Goal: Task Accomplishment & Management: Use online tool/utility

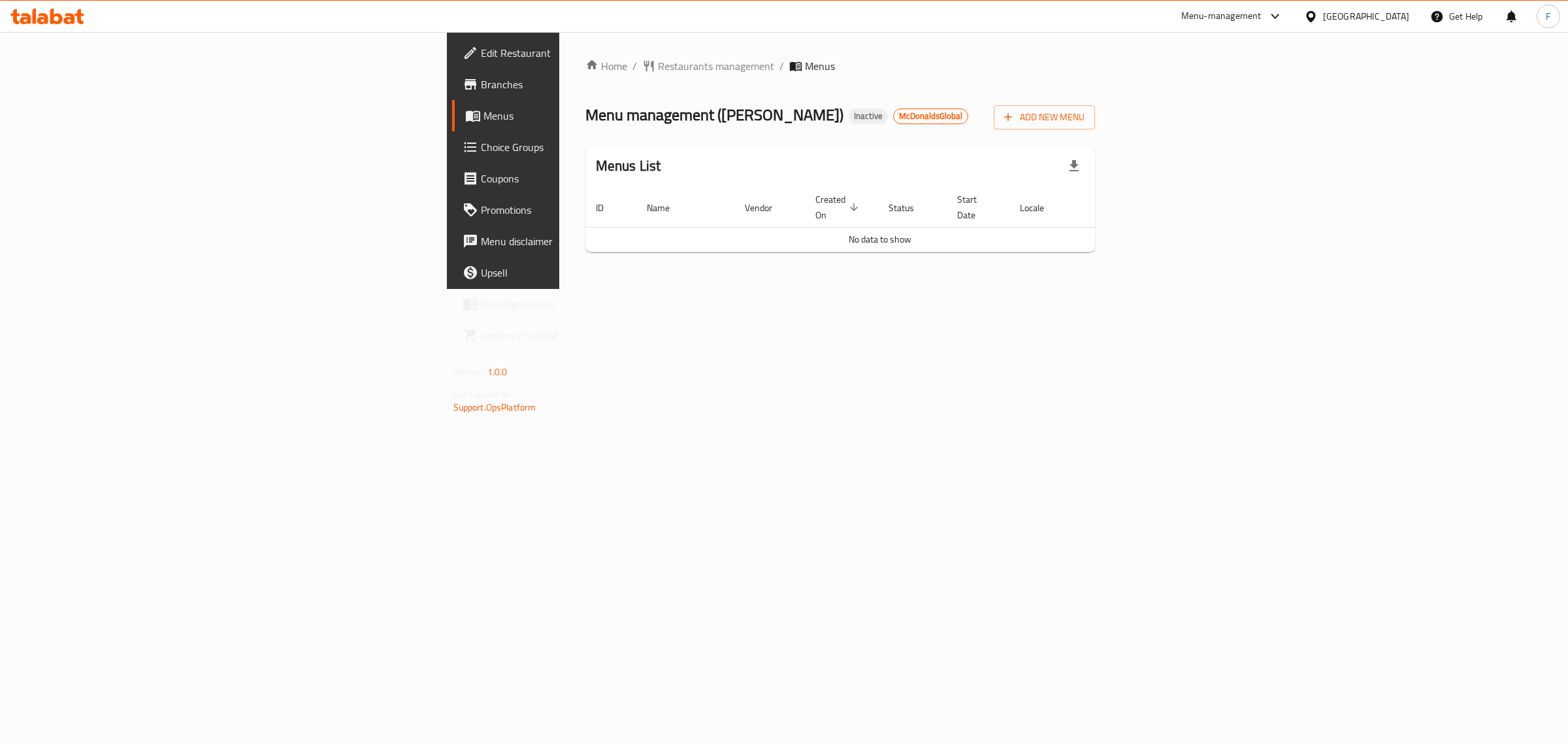
click at [481, 90] on span "Branches" at bounding box center [589, 84] width 218 height 16
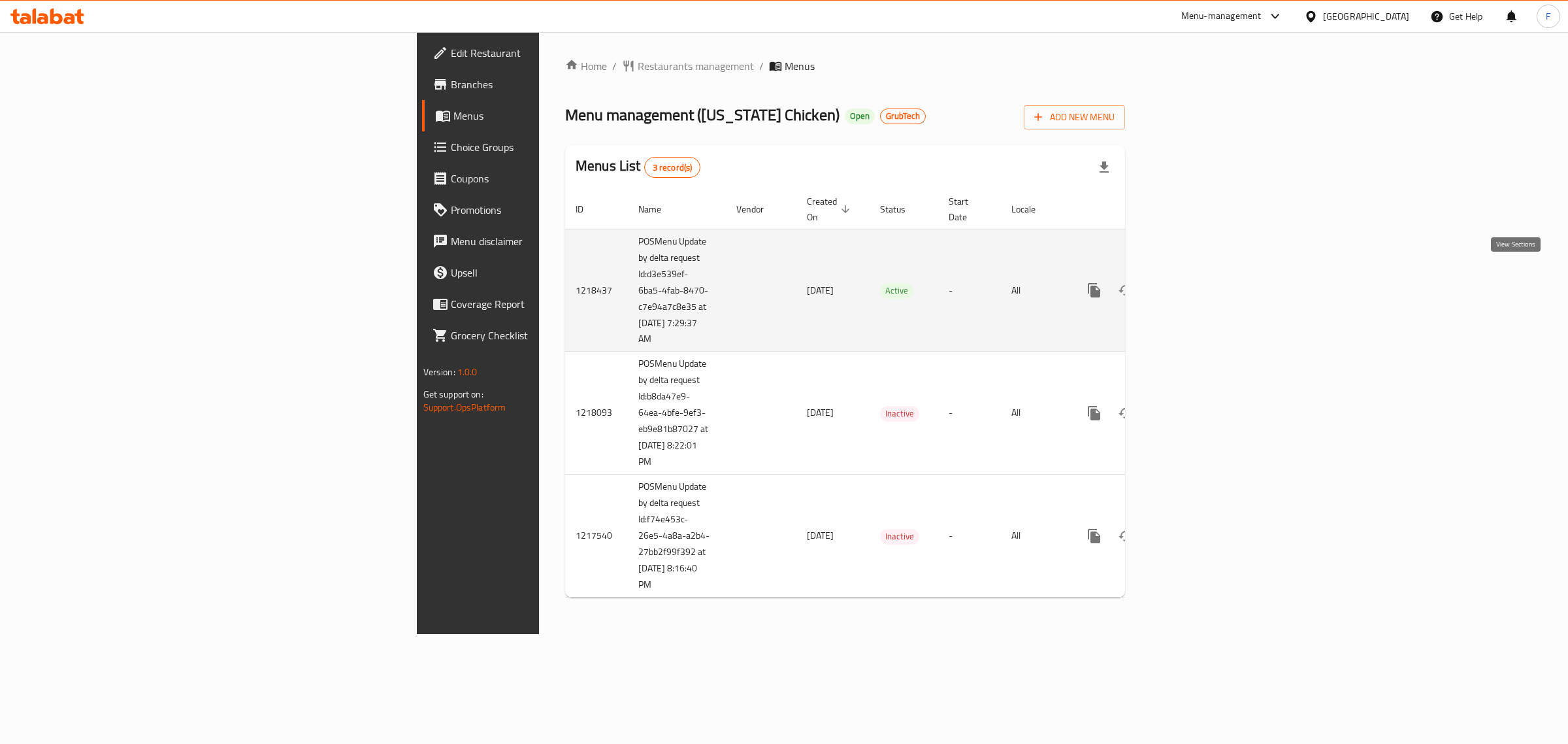
click at [1197, 283] on icon "enhanced table" at bounding box center [1188, 290] width 16 height 16
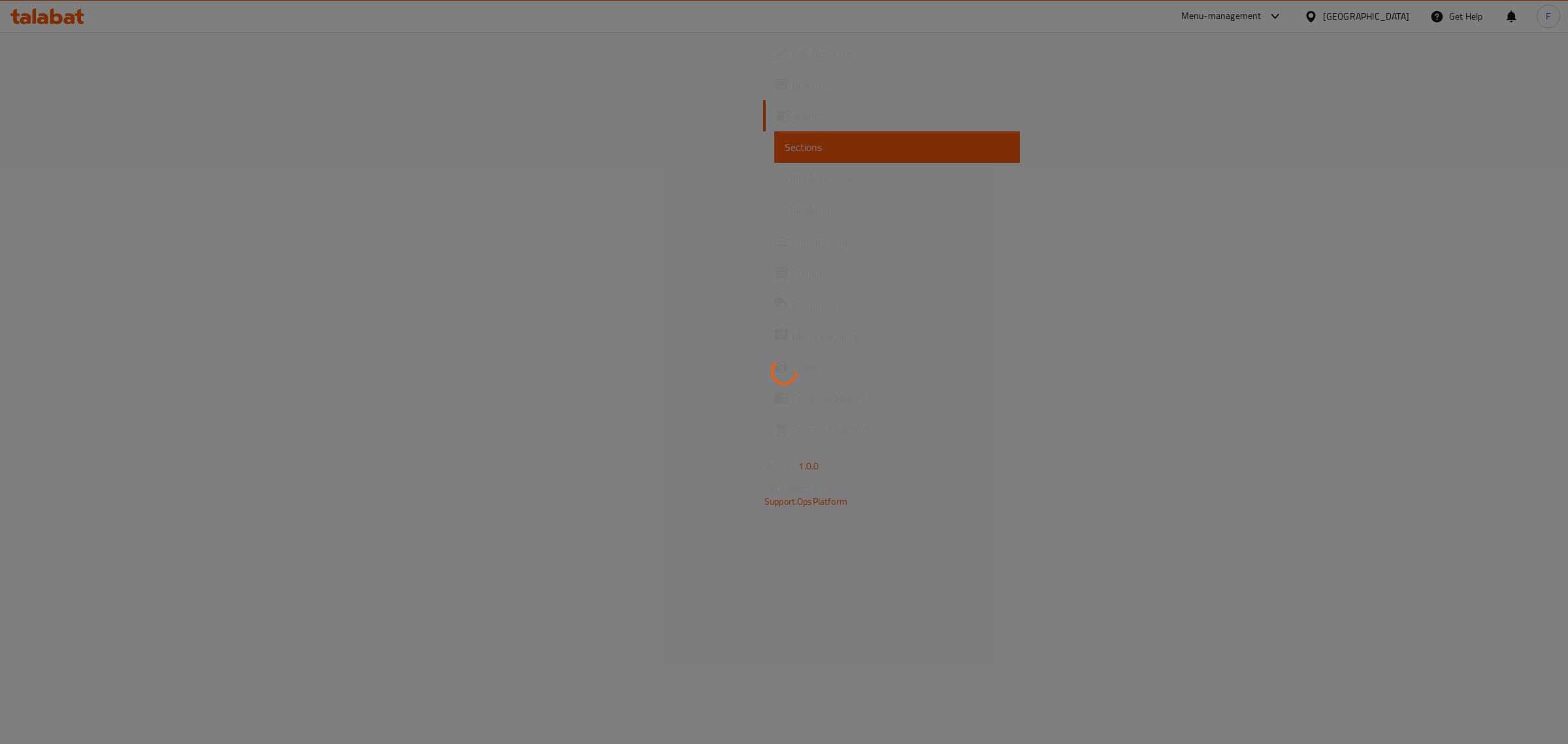
click at [964, 308] on div at bounding box center [784, 372] width 1568 height 744
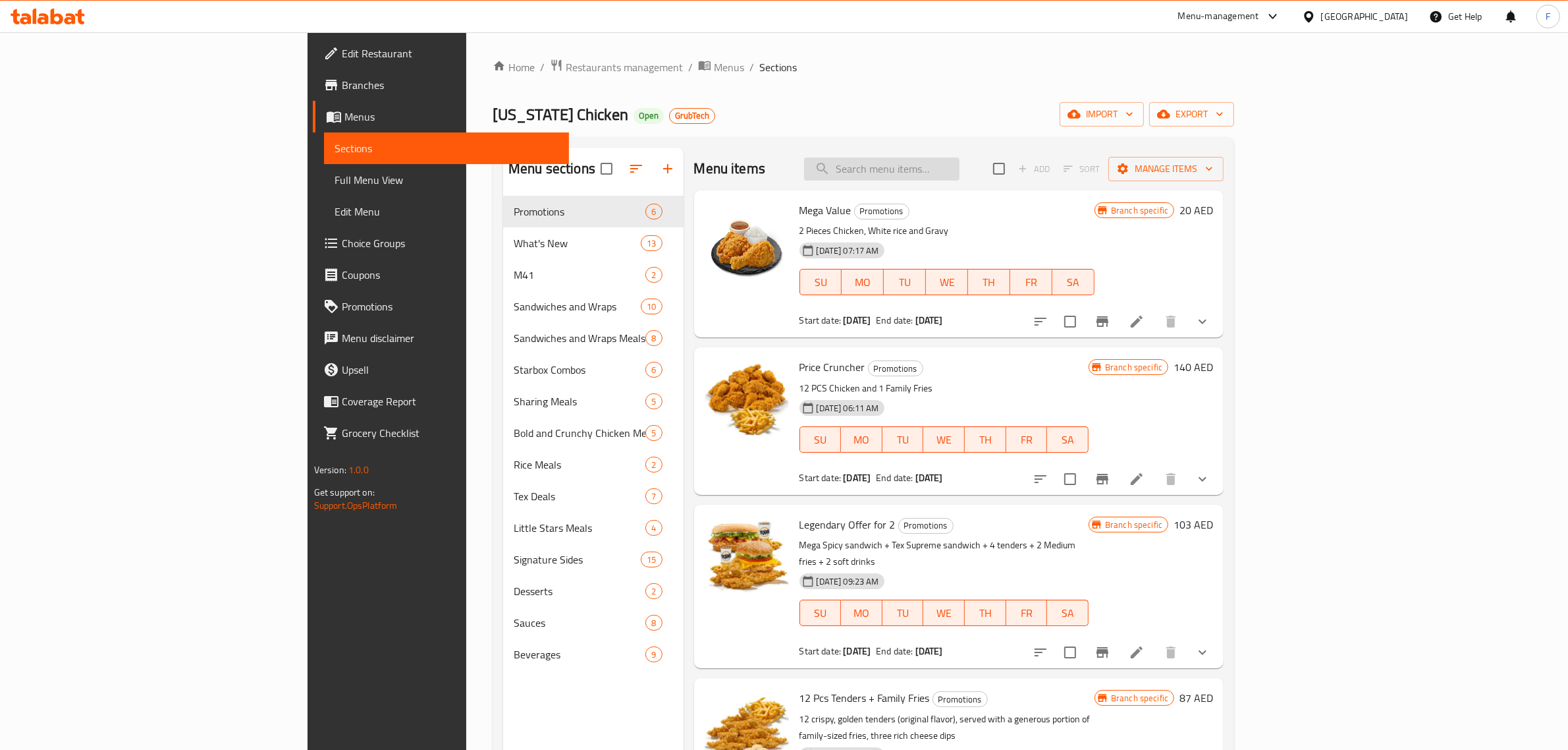
click at [960, 172] on input "search" at bounding box center [882, 169] width 156 height 23
paste input "The Legendary Deal"
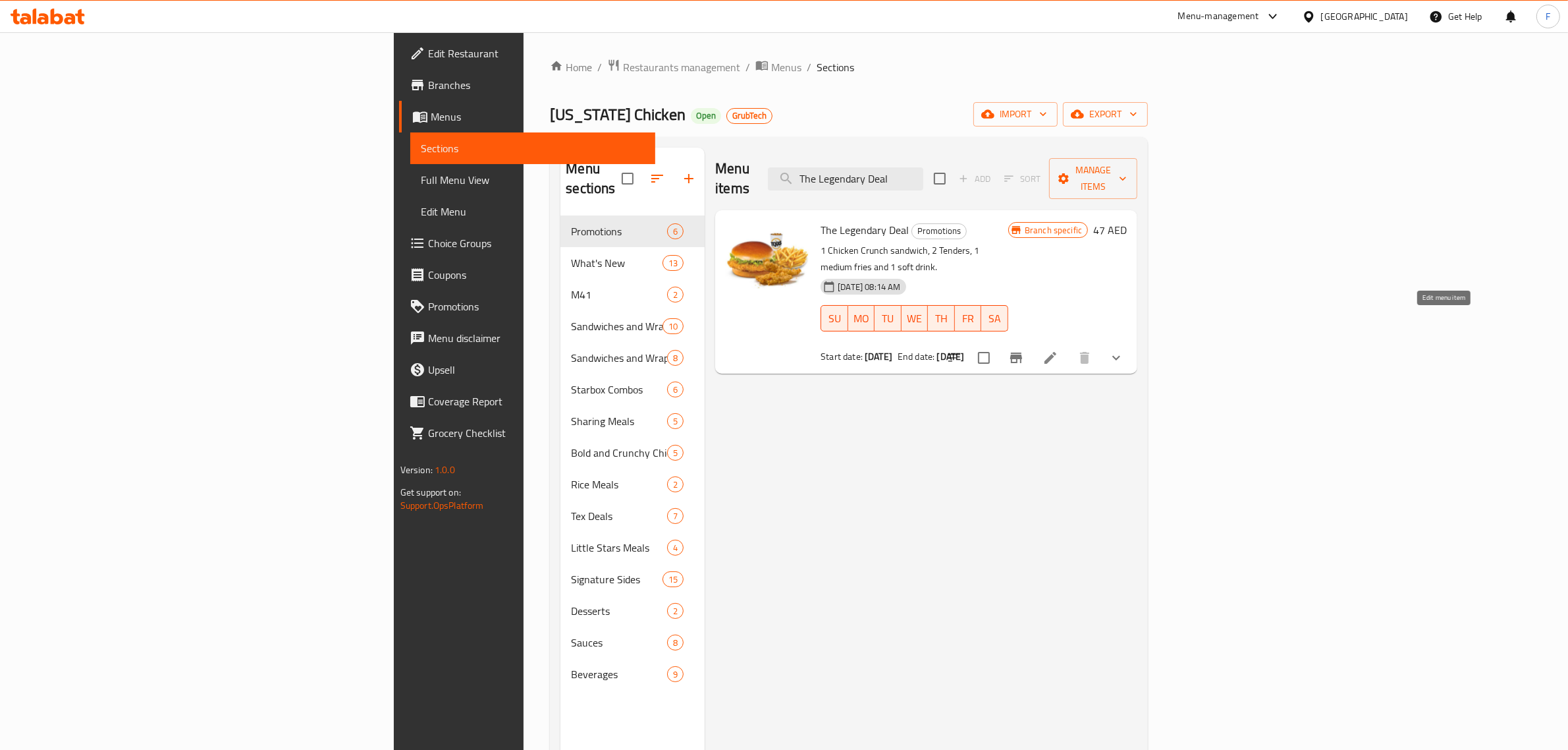
type input "The Legendary Deal"
click at [1059, 350] on icon at bounding box center [1050, 357] width 16 height 16
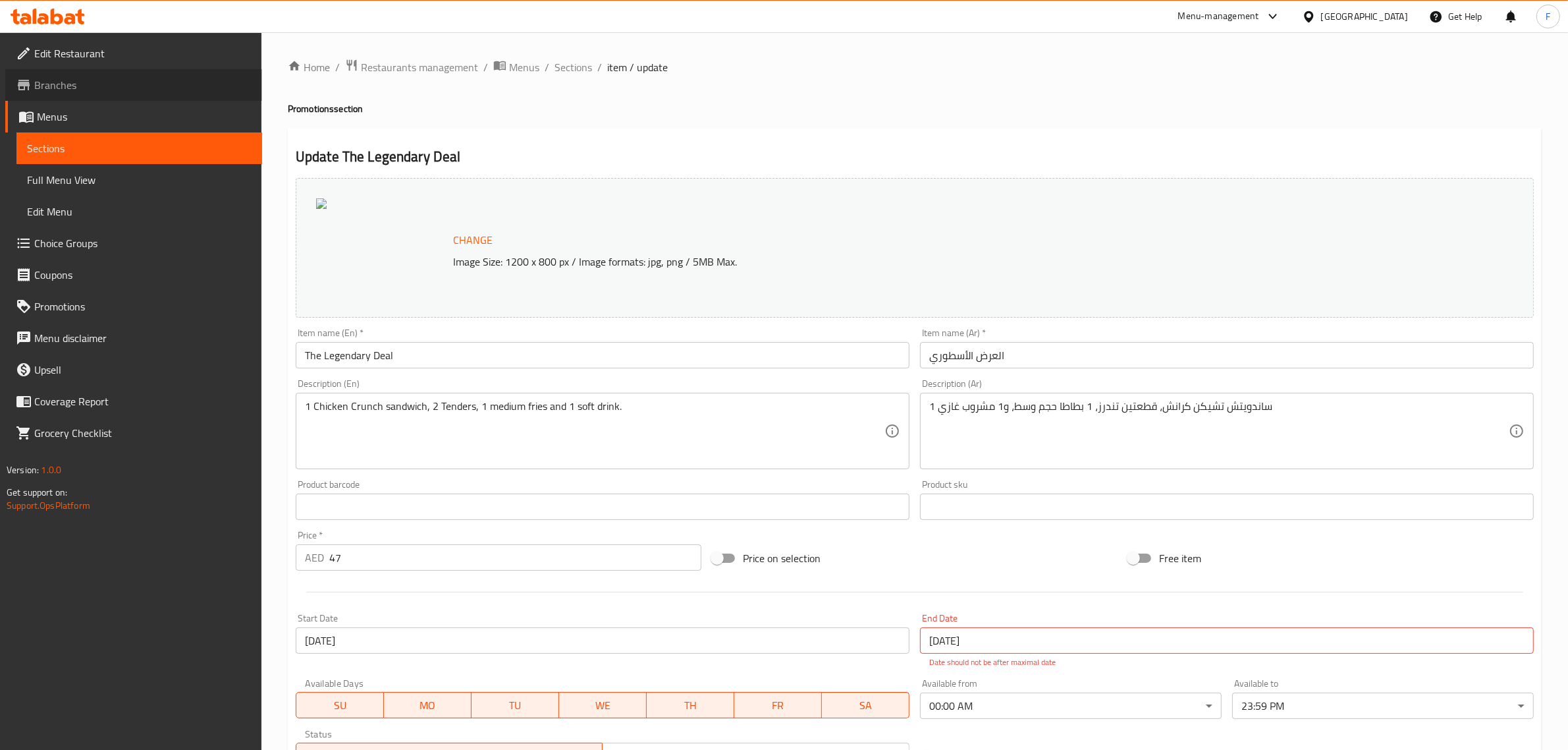
click at [84, 79] on span "Branches" at bounding box center [142, 85] width 217 height 16
